Goal: Task Accomplishment & Management: Manage account settings

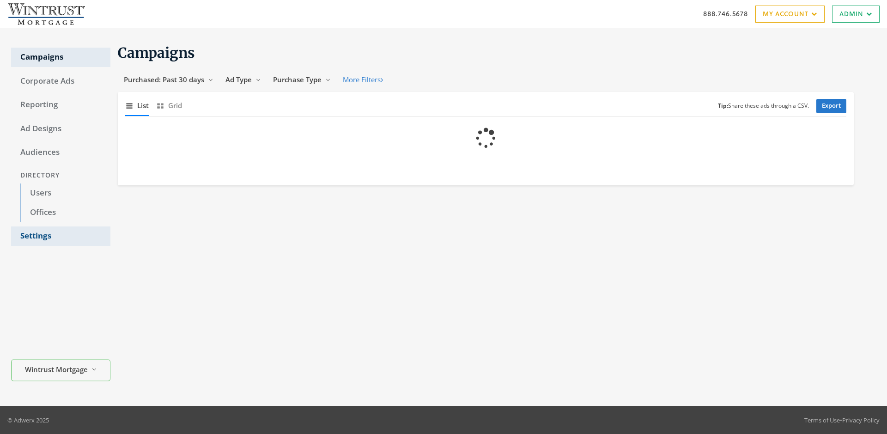
click at [60, 236] on link "Settings" at bounding box center [60, 235] width 99 height 19
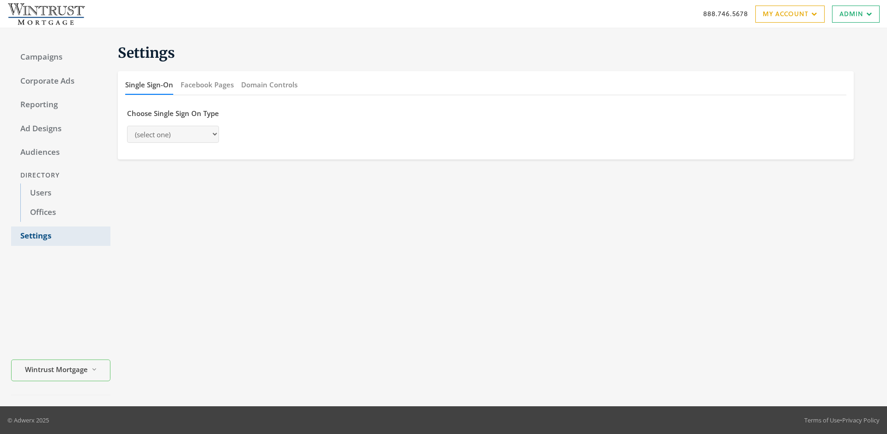
select select "[PERSON_NAME]"
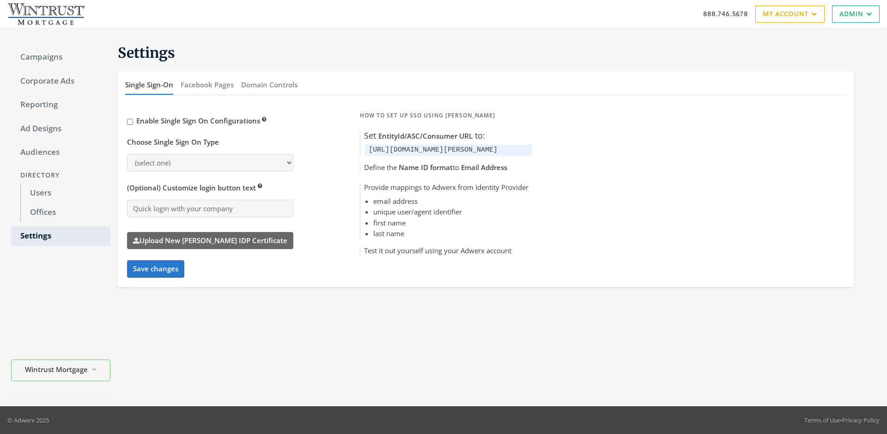
click at [269, 84] on button "Domain Controls" at bounding box center [269, 85] width 56 height 20
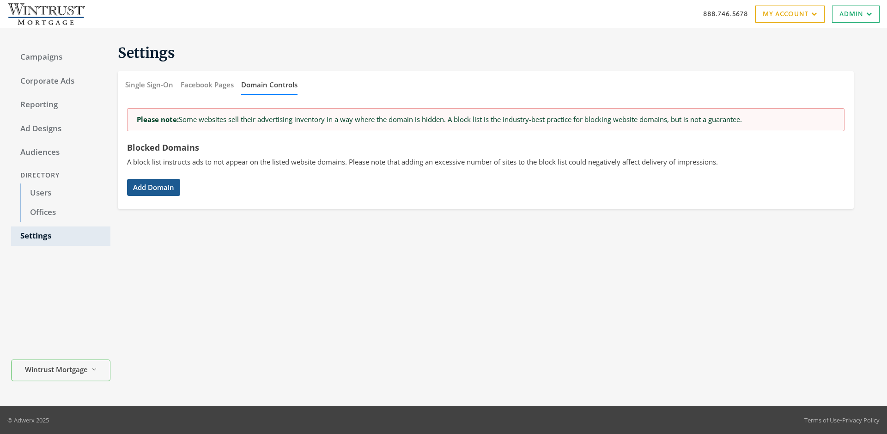
click at [153, 187] on button "Add Domain" at bounding box center [153, 187] width 53 height 17
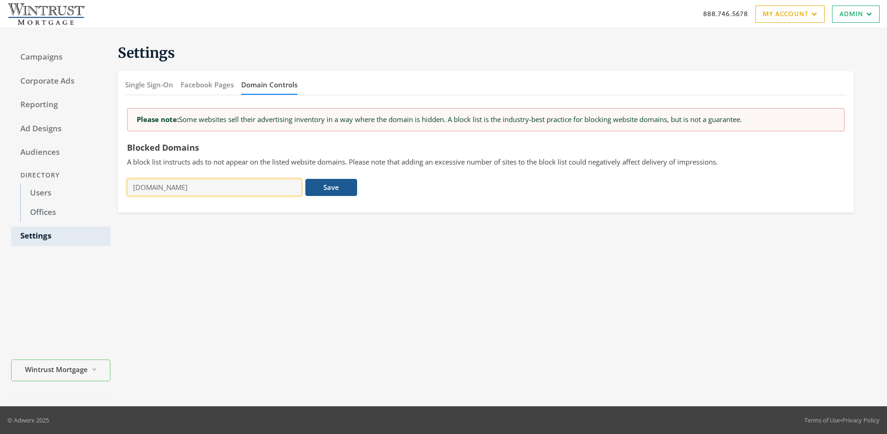
type input "[DOMAIN_NAME]"
click at [331, 187] on button "Save" at bounding box center [330, 187] width 51 height 17
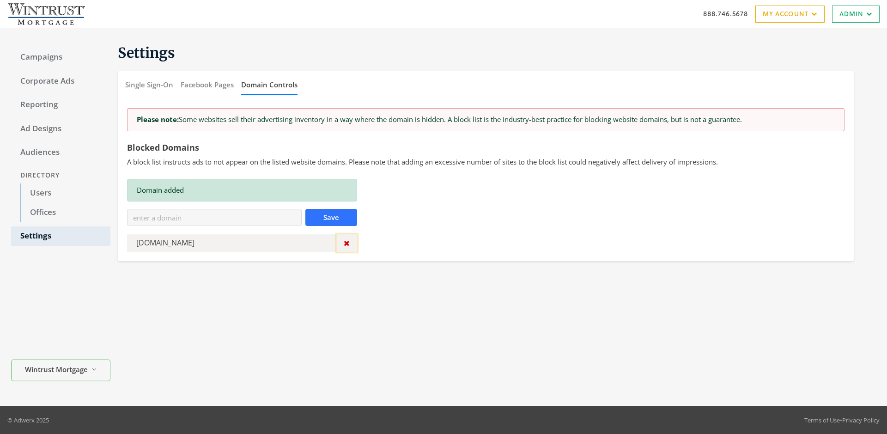
click at [346, 243] on icon "button" at bounding box center [347, 242] width 6 height 7
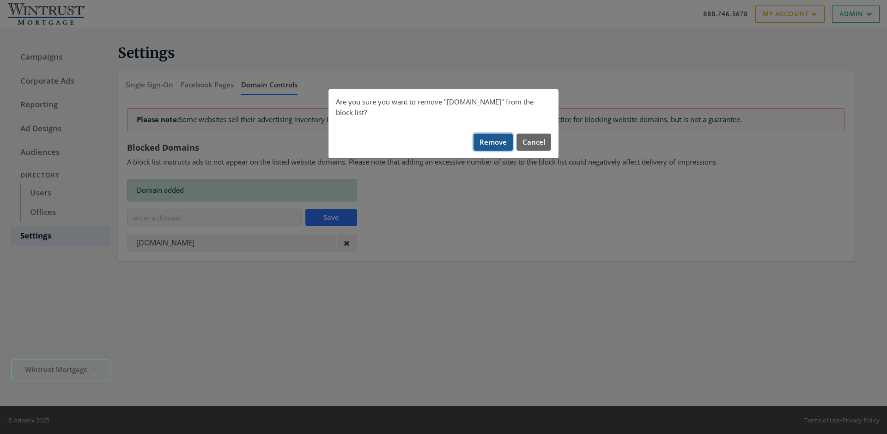
click at [493, 133] on button "Remove" at bounding box center [492, 141] width 39 height 17
